Goal: Task Accomplishment & Management: Manage account settings

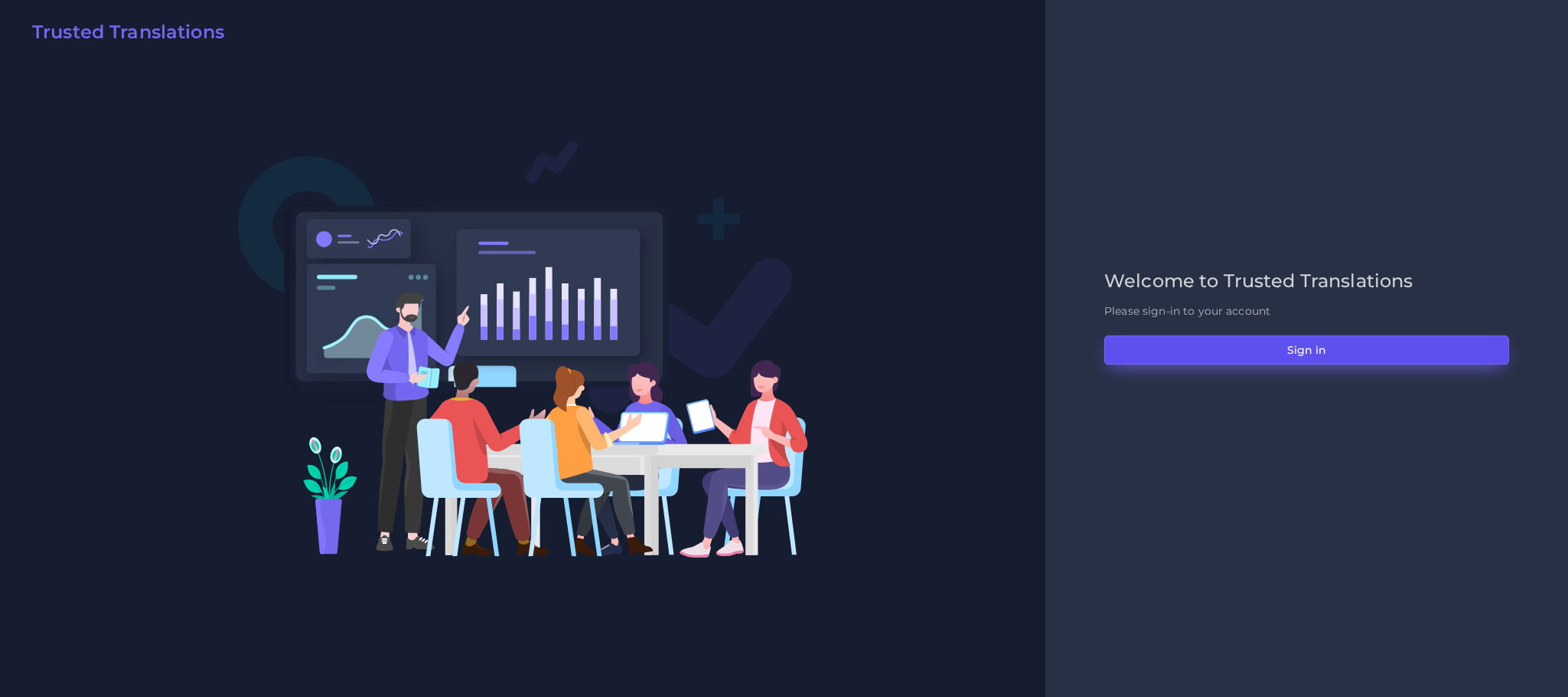
click at [1258, 343] on button "Sign in" at bounding box center [1307, 350] width 405 height 29
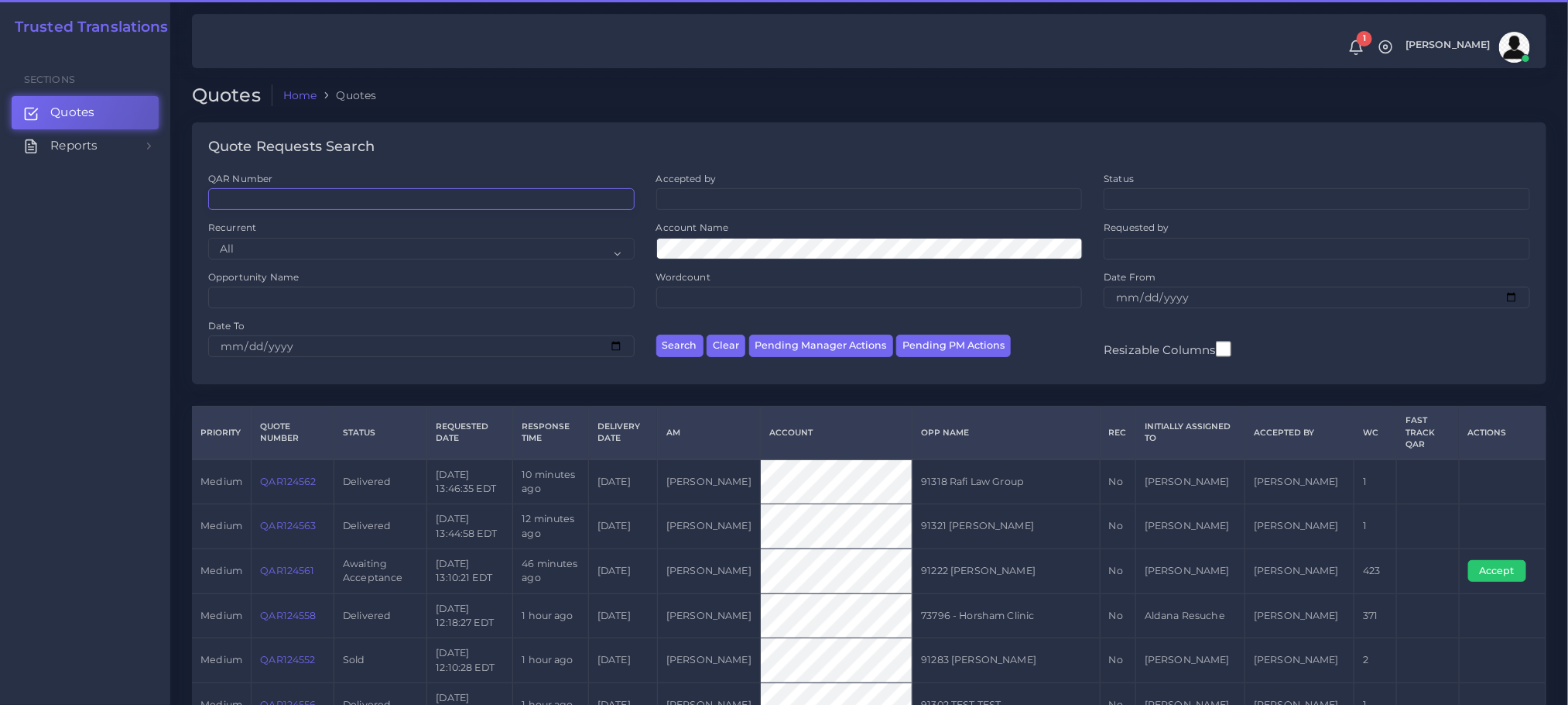
click at [397, 195] on input "QAR Number" at bounding box center [422, 199] width 426 height 22
paste input "QAR124553-001"
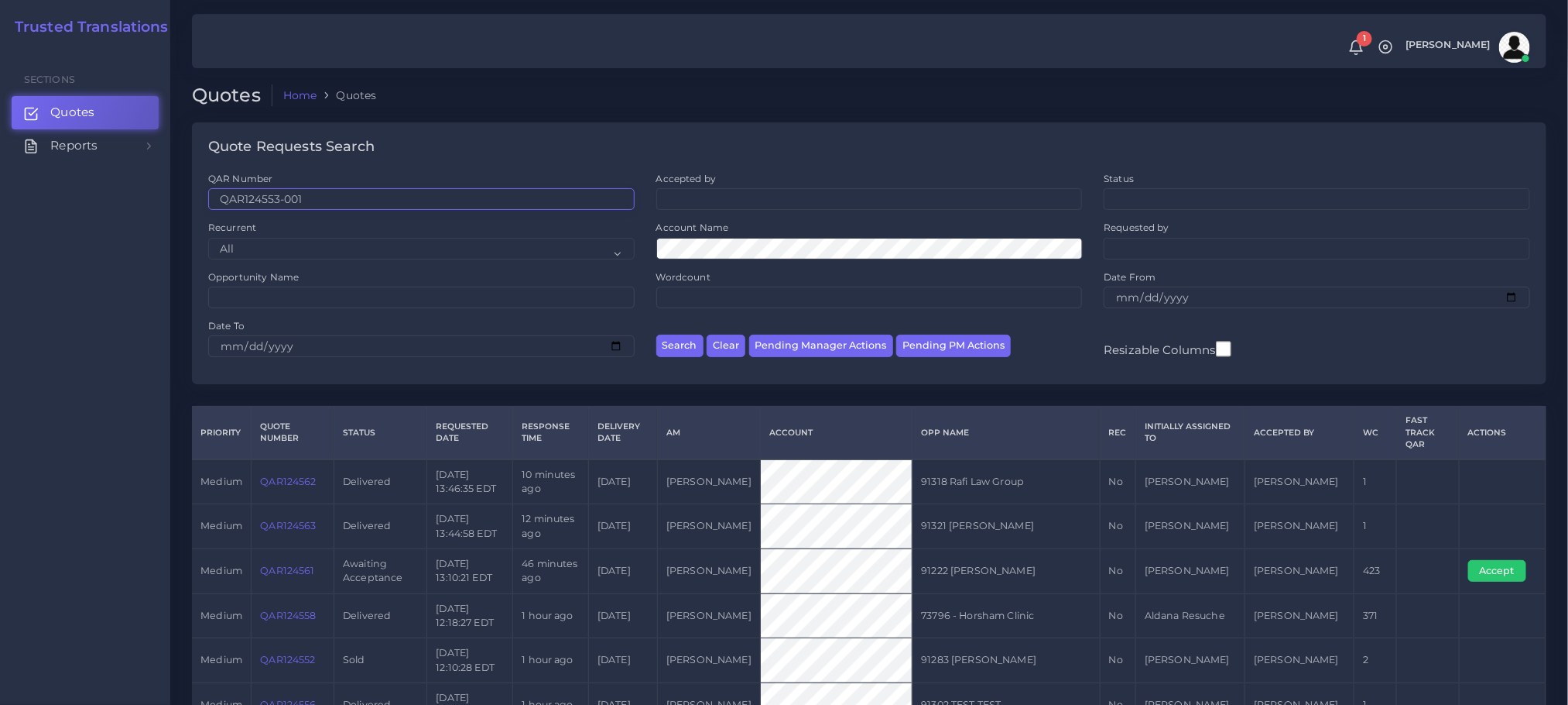
type input "QAR124553-001"
click at [657, 335] on button "Search" at bounding box center [680, 346] width 47 height 23
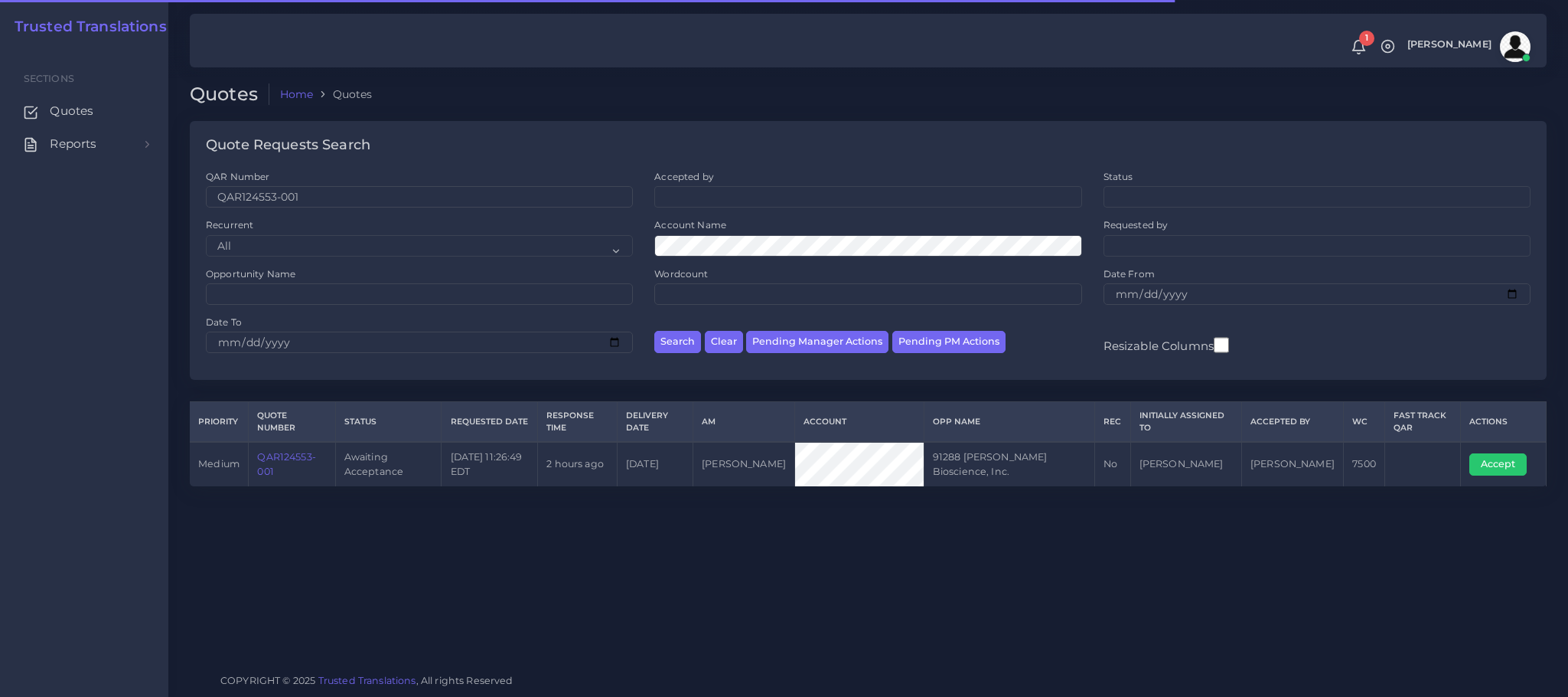
click at [279, 465] on link "QAR124553-001" at bounding box center [286, 464] width 58 height 25
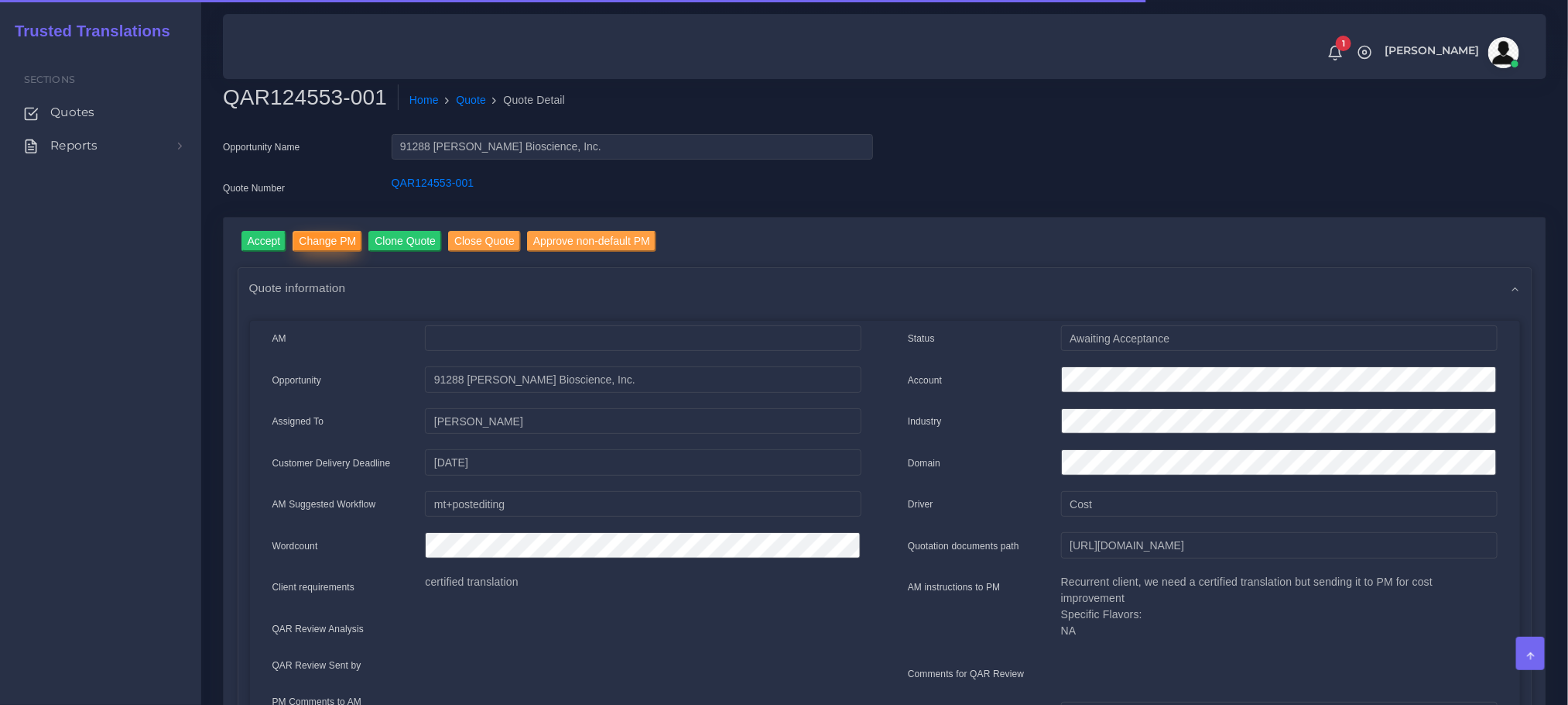
click at [327, 245] on input "Change PM" at bounding box center [327, 240] width 70 height 21
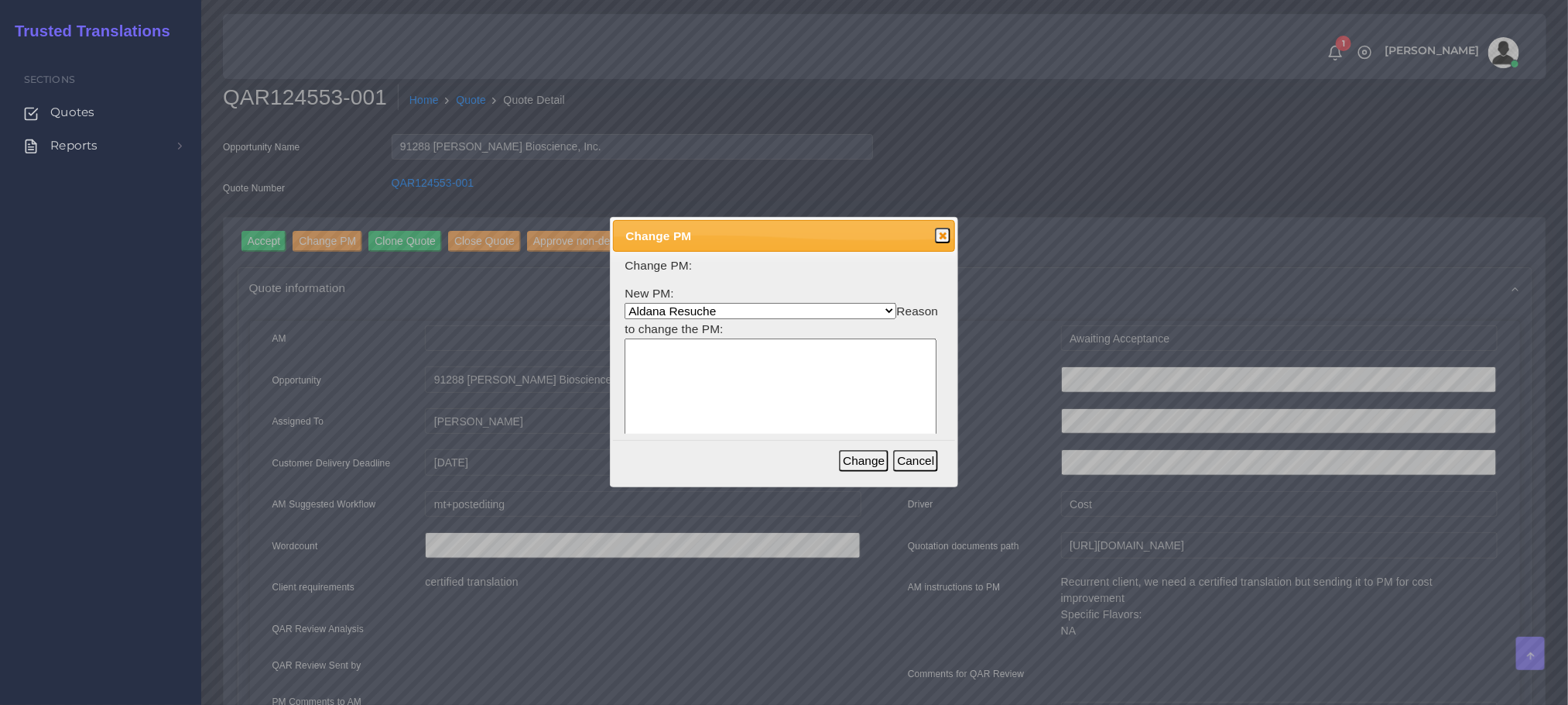
click at [701, 312] on select "Aldana Resuche Ana Whitby PM Beatriz Lacerda Dana Rossi Diego Leotta Gabriela S…" at bounding box center [761, 311] width 272 height 16
select select "53965373-4c25-f79f-28c7-55e5c69548ea"
click at [625, 303] on select "Aldana Resuche Ana Whitby PM Beatriz Lacerda Dana Rossi Diego Leotta Gabriela S…" at bounding box center [761, 311] width 272 height 16
click at [729, 387] on textarea at bounding box center [781, 412] width 312 height 148
type textarea "PM asignado"
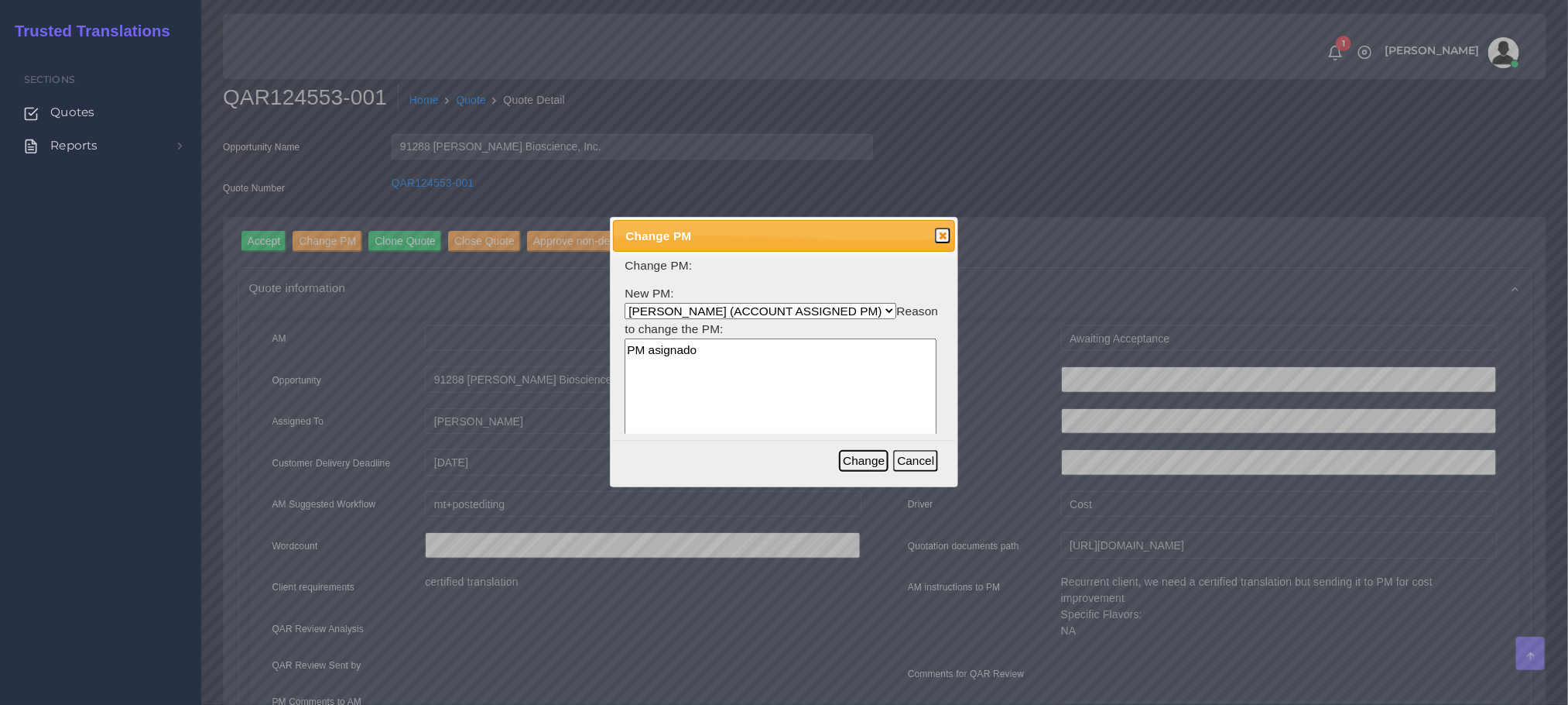
drag, startPoint x: 858, startPoint y: 463, endPoint x: 838, endPoint y: 447, distance: 25.6
click at [857, 463] on button "Change" at bounding box center [863, 461] width 50 height 22
